Goal: Task Accomplishment & Management: Use online tool/utility

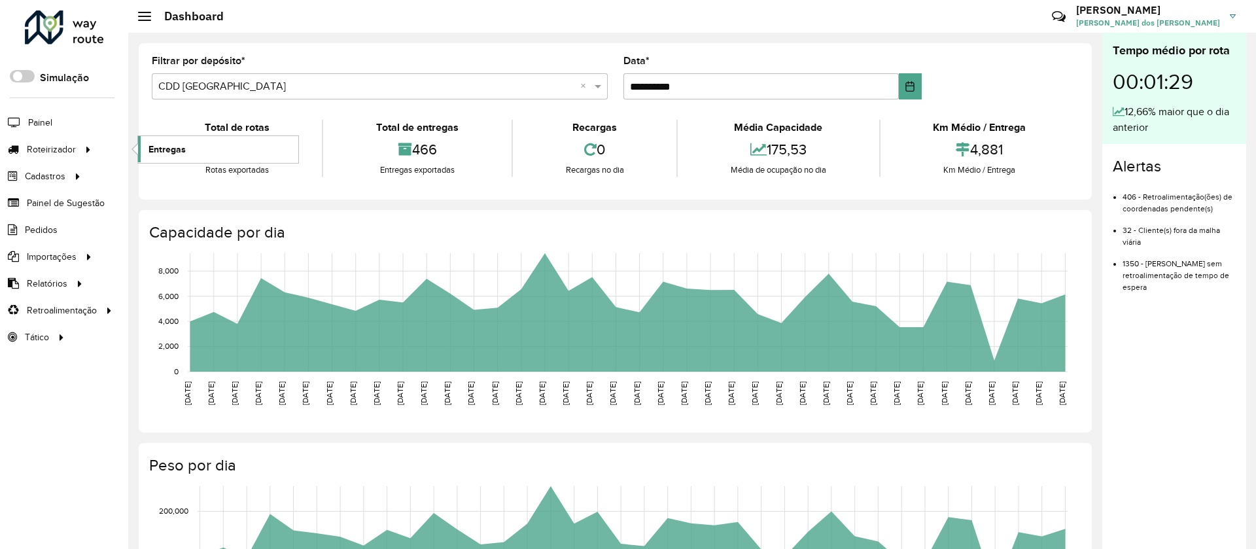
click at [174, 145] on span "Entregas" at bounding box center [166, 150] width 37 height 14
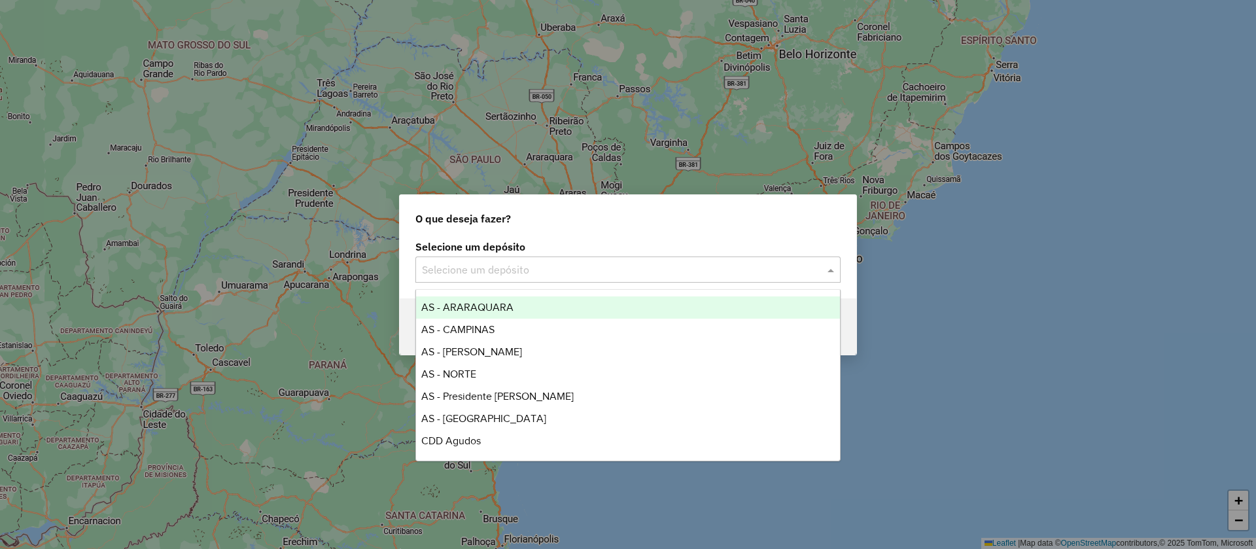
click at [516, 265] on input "text" at bounding box center [615, 270] width 386 height 16
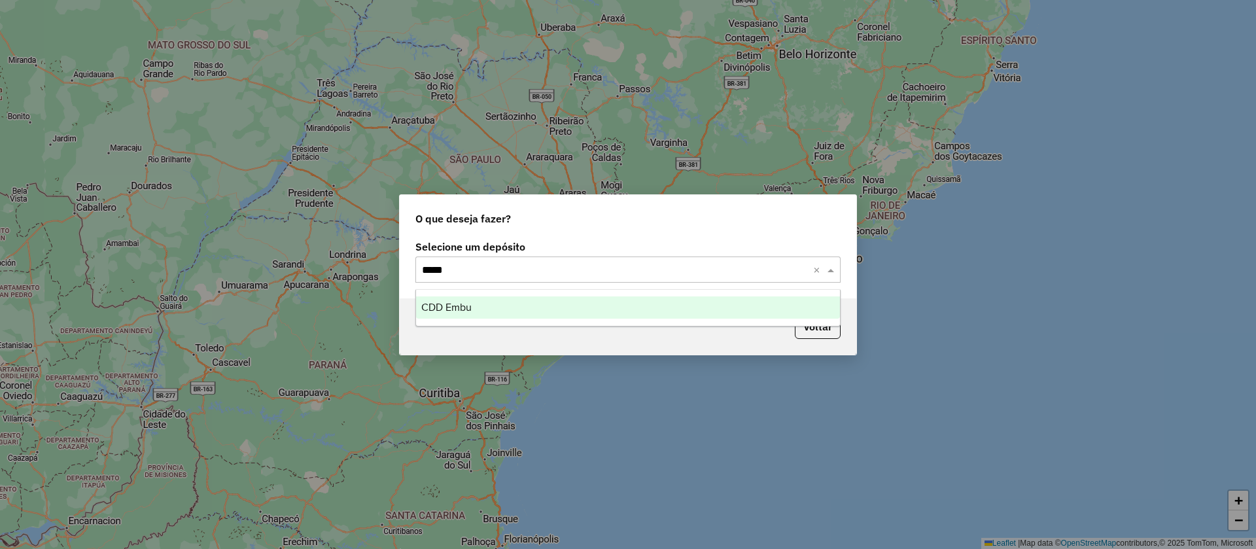
type input "******"
click at [459, 309] on span "CDD Embu" at bounding box center [446, 306] width 50 height 11
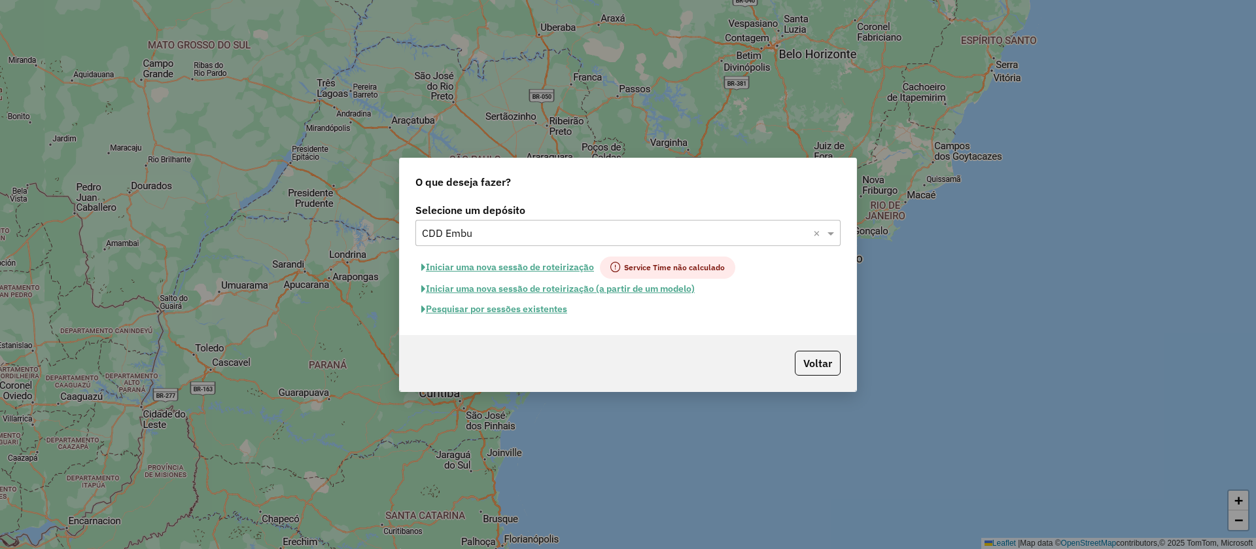
click at [471, 309] on button "Pesquisar por sessões existentes" at bounding box center [494, 309] width 158 height 20
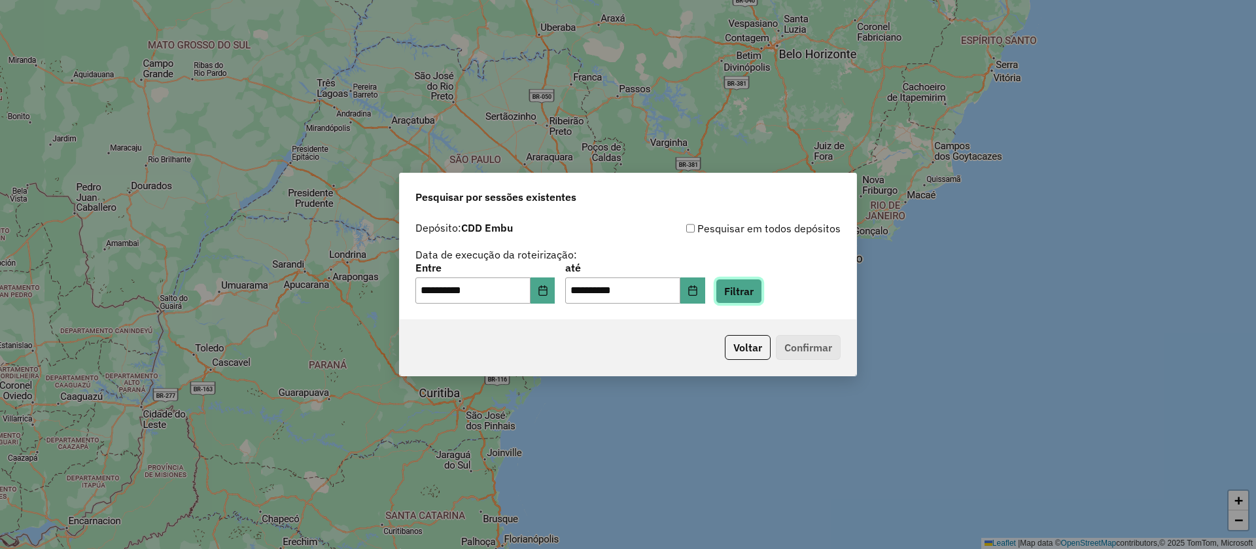
click at [752, 282] on button "Filtrar" at bounding box center [738, 291] width 46 height 25
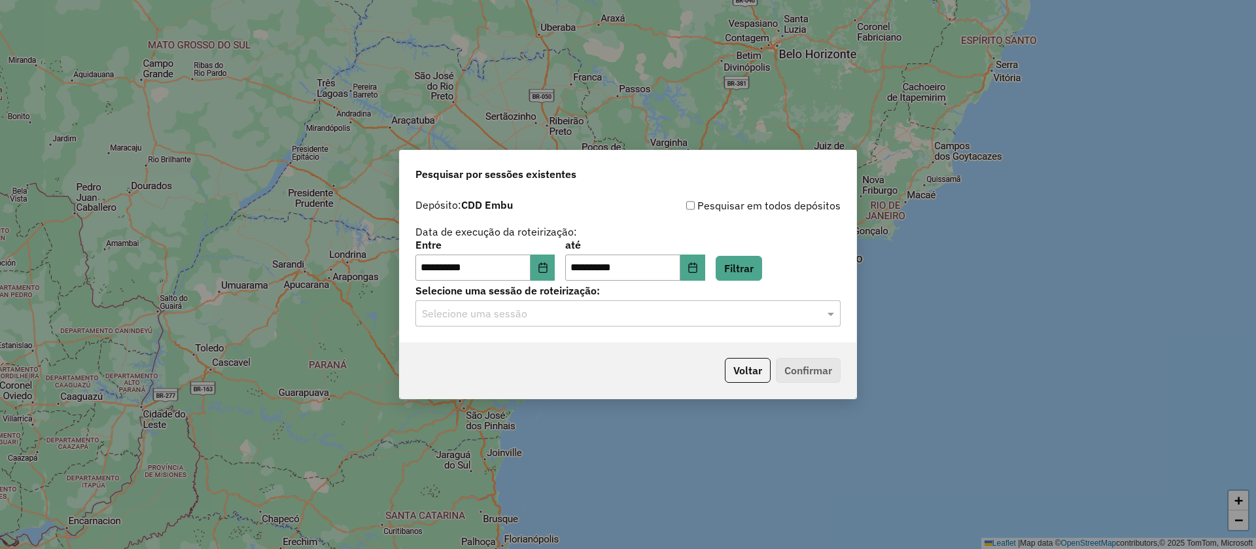
click at [509, 316] on input "text" at bounding box center [615, 314] width 386 height 16
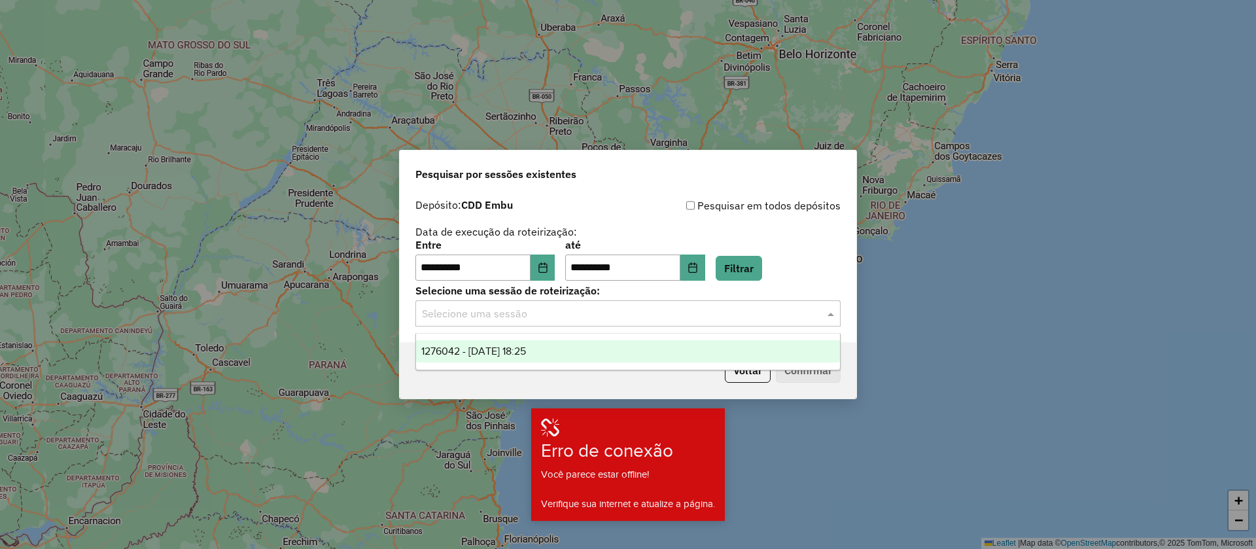
click at [485, 349] on span "1276042 - 15/09/2025 18:25" at bounding box center [473, 350] width 105 height 11
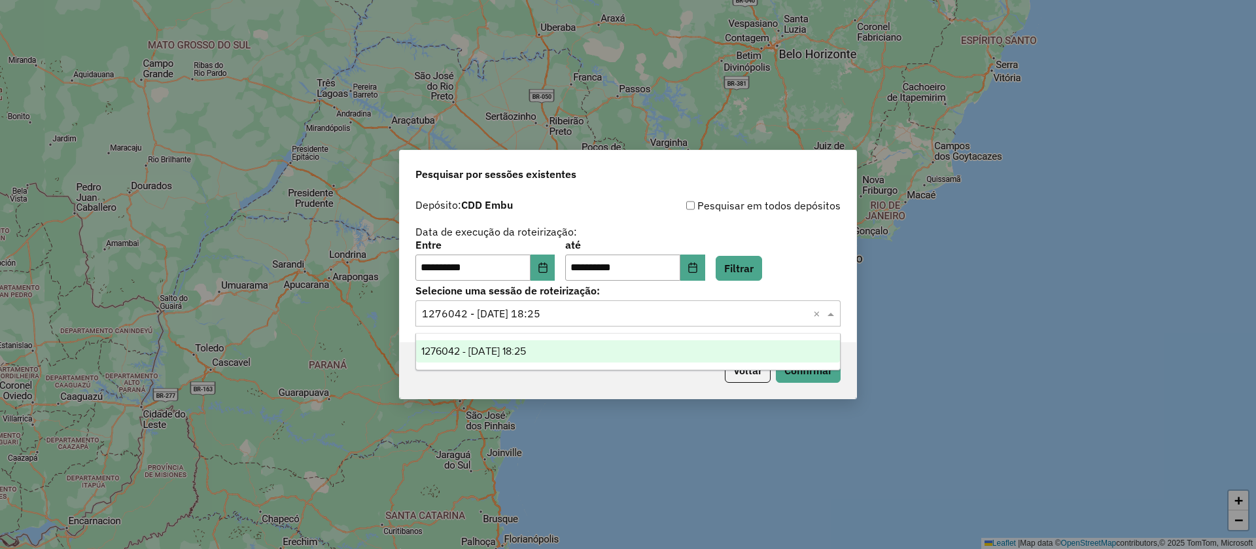
click at [514, 311] on input "text" at bounding box center [615, 314] width 386 height 16
click at [513, 348] on span "1276042 - 15/09/2025 18:25" at bounding box center [473, 350] width 105 height 11
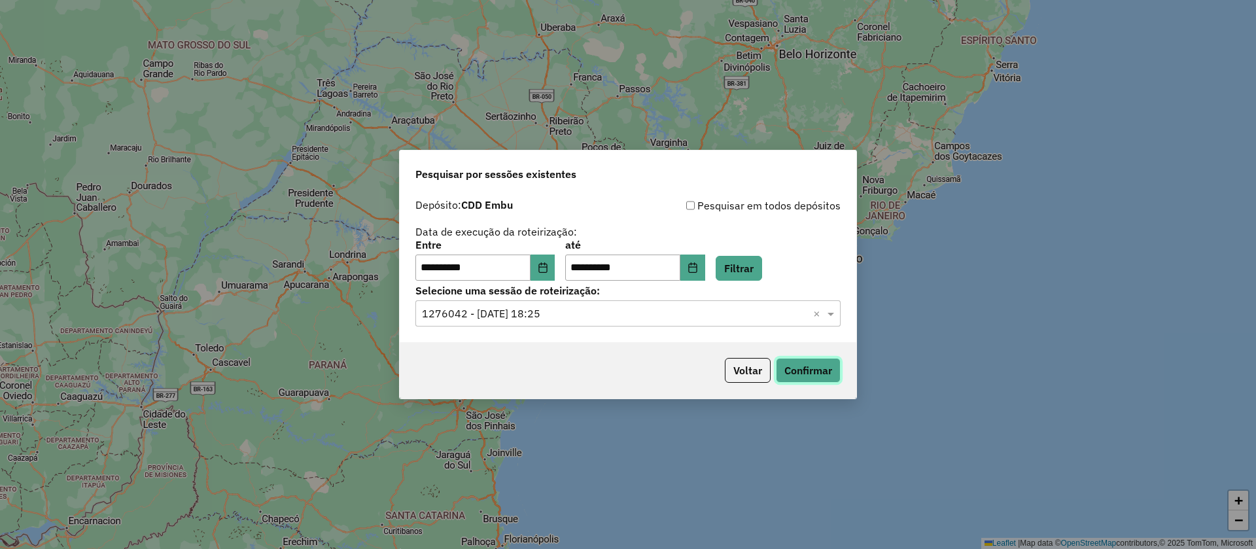
click at [817, 370] on button "Confirmar" at bounding box center [808, 370] width 65 height 25
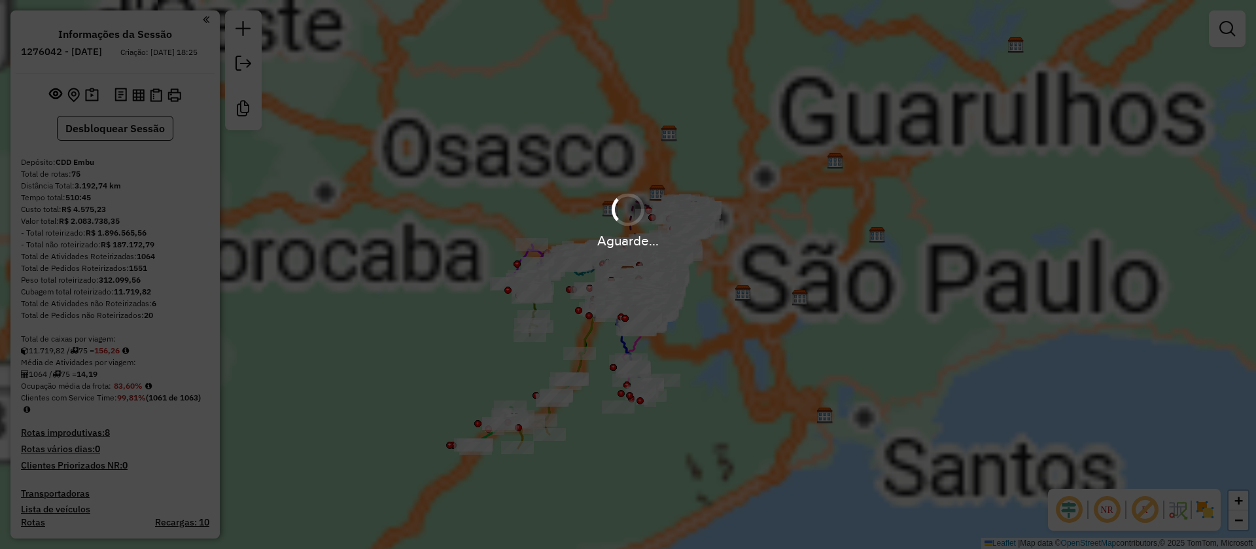
click at [347, 294] on div "Janela de atendimento Grade de atendimento Capacidade Transportadoras Veículos …" at bounding box center [628, 274] width 1256 height 549
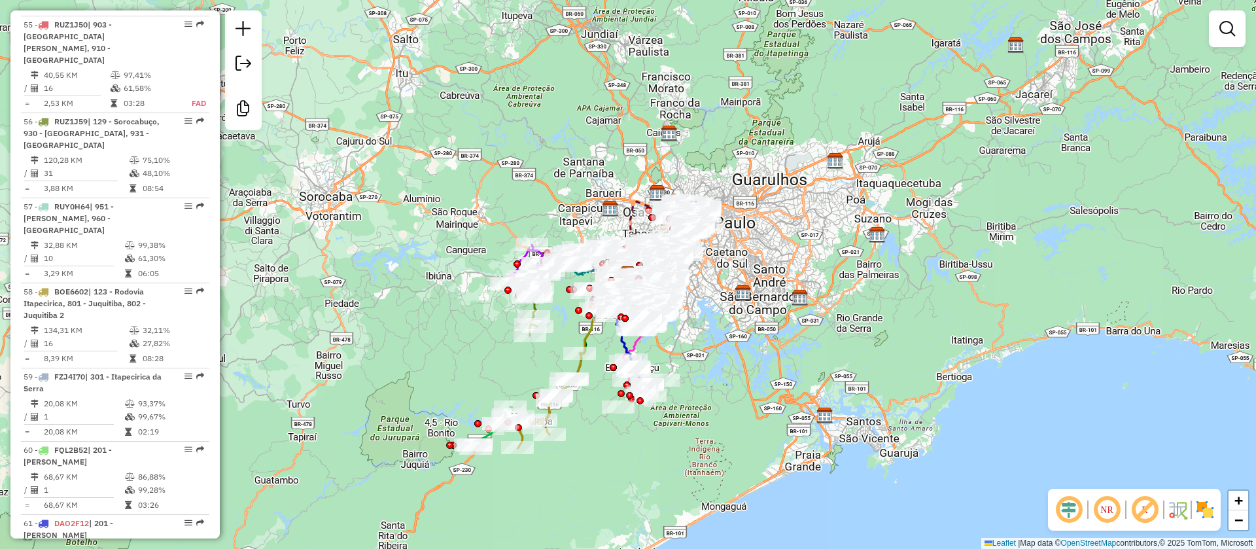
scroll to position [4689, 0]
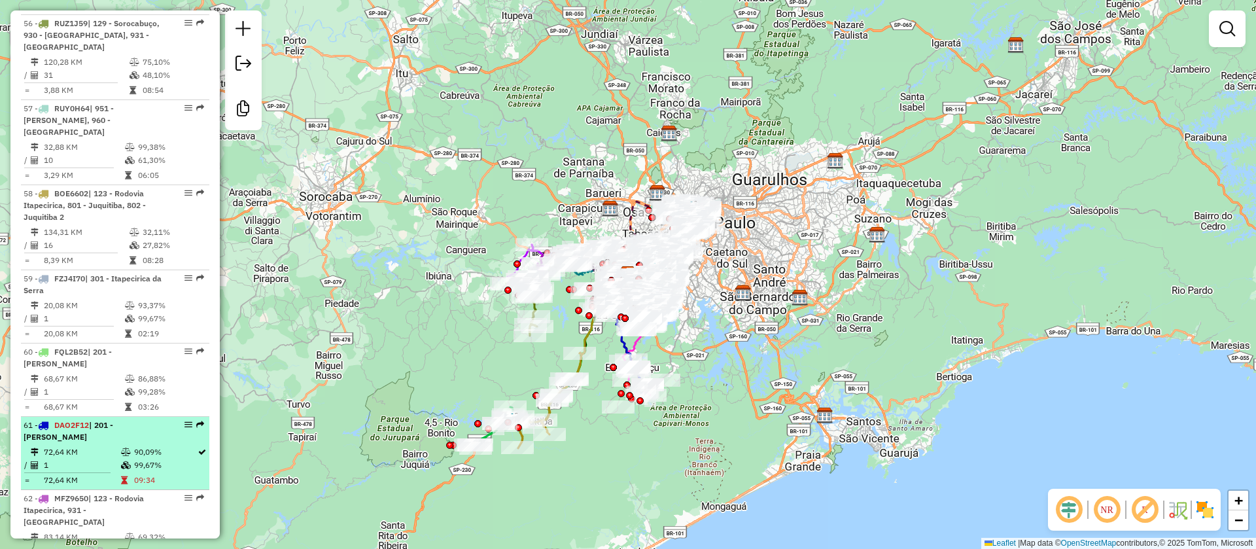
click at [88, 445] on td "72,64 KM" at bounding box center [81, 451] width 77 height 13
select select "**********"
